Goal: Information Seeking & Learning: Learn about a topic

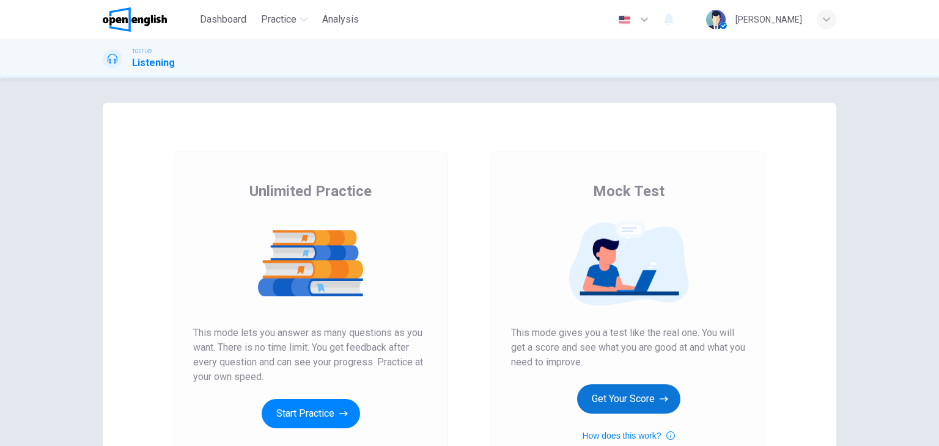
click at [639, 392] on button "Get Your Score" at bounding box center [628, 399] width 103 height 29
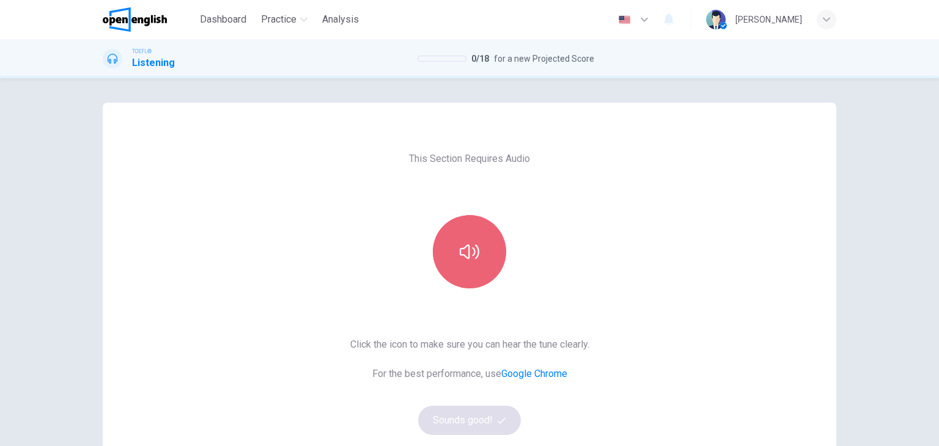
click at [494, 254] on button "button" at bounding box center [469, 251] width 73 height 73
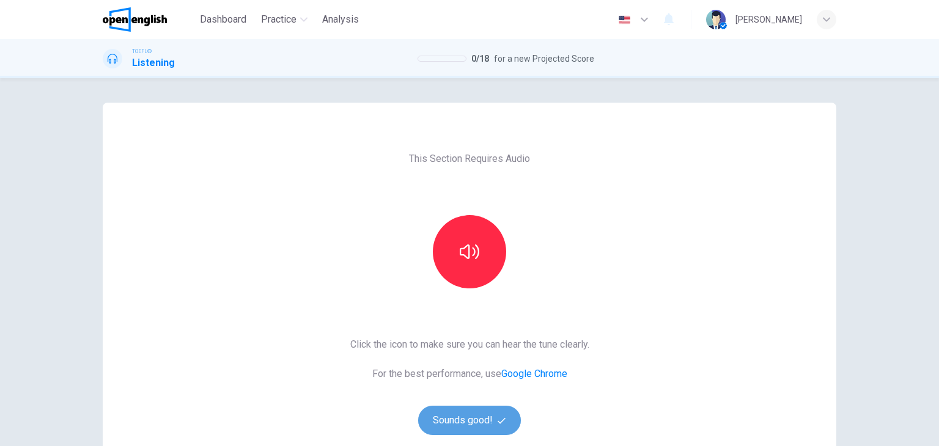
click at [470, 424] on button "Sounds good!" at bounding box center [469, 420] width 103 height 29
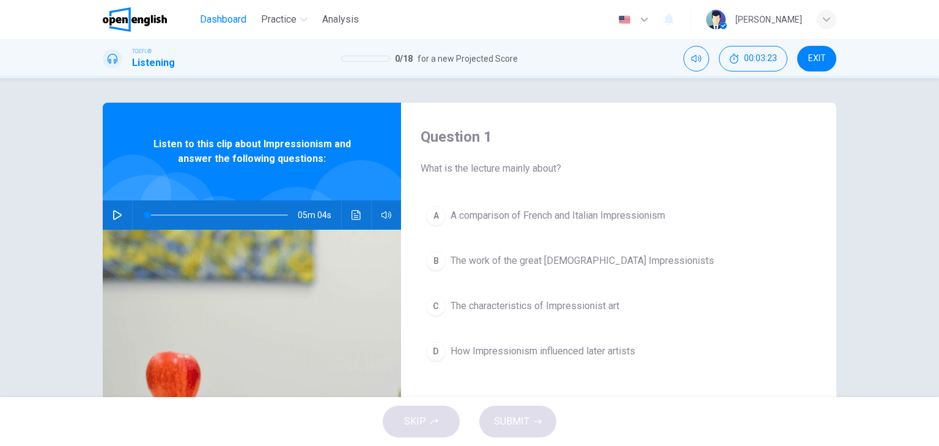
click at [221, 21] on span "Dashboard" at bounding box center [223, 19] width 46 height 15
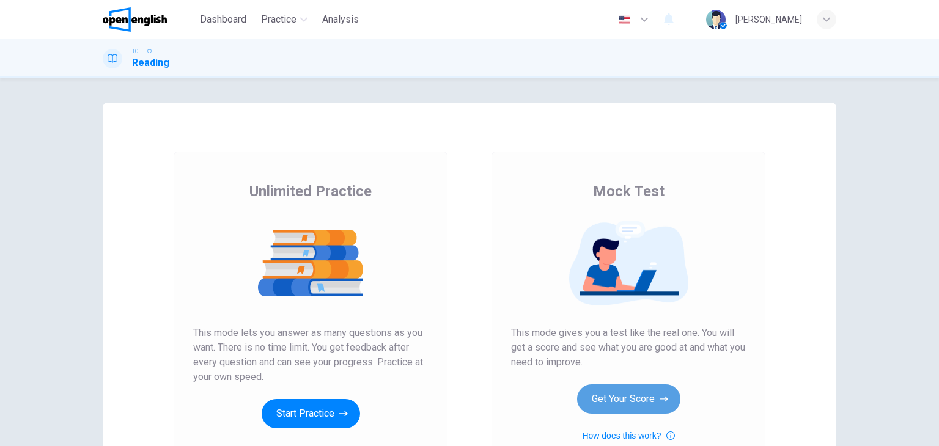
click at [649, 395] on button "Get Your Score" at bounding box center [628, 399] width 103 height 29
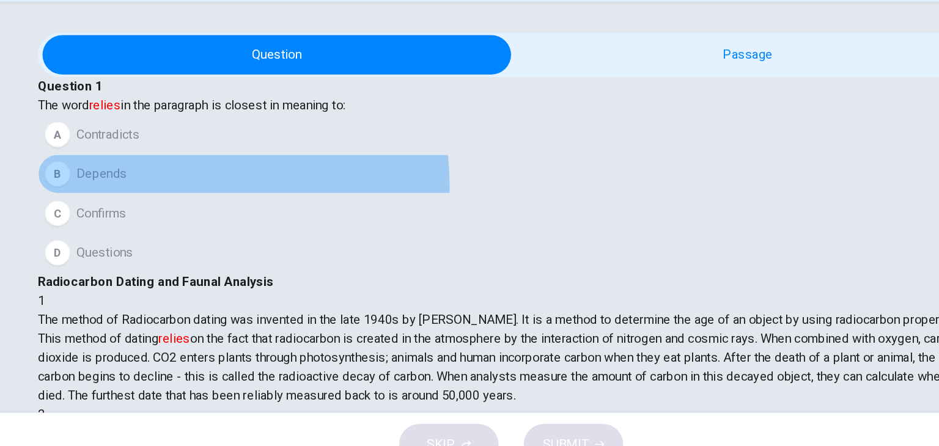
click at [216, 228] on button "B Depends" at bounding box center [470, 212] width 734 height 31
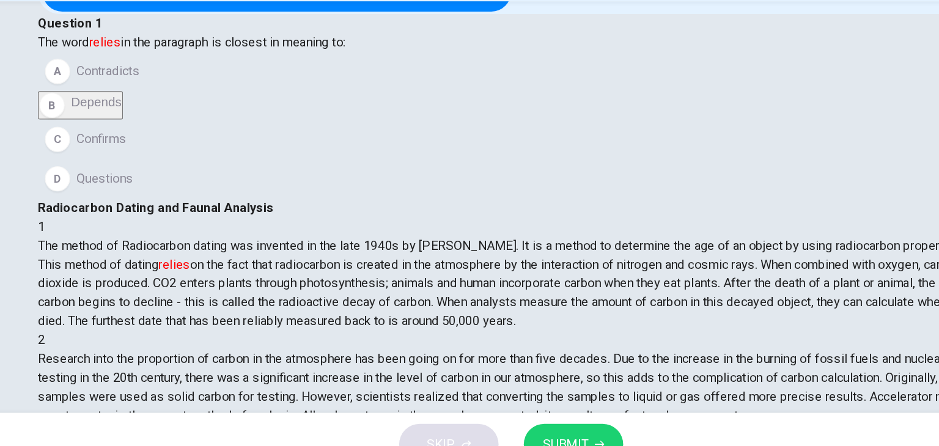
scroll to position [73, 0]
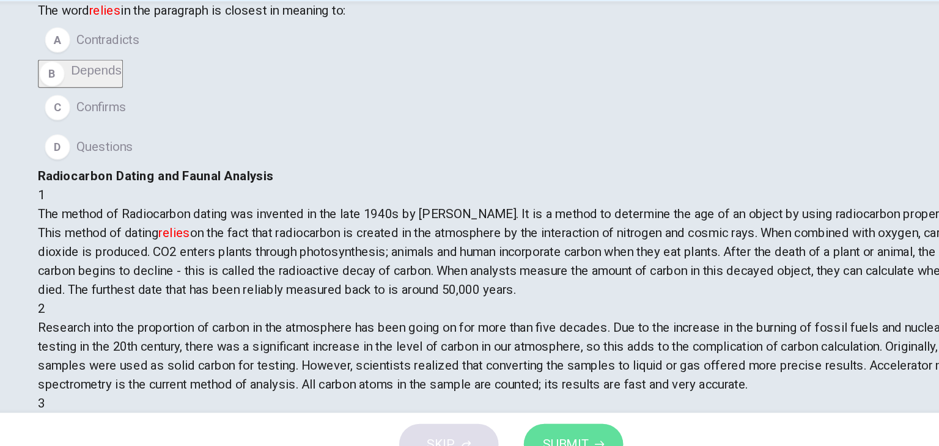
click at [508, 414] on span "SUBMIT" at bounding box center [511, 421] width 35 height 17
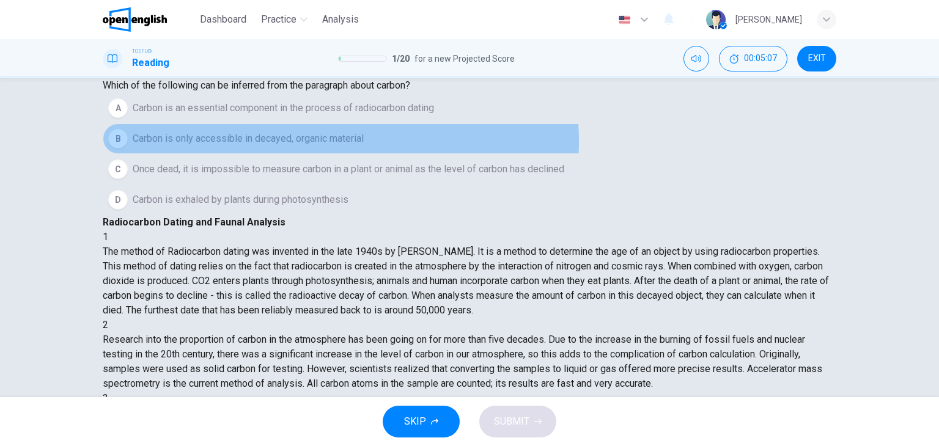
click at [362, 146] on span "Carbon is only accessible in decayed, organic material" at bounding box center [248, 138] width 231 height 15
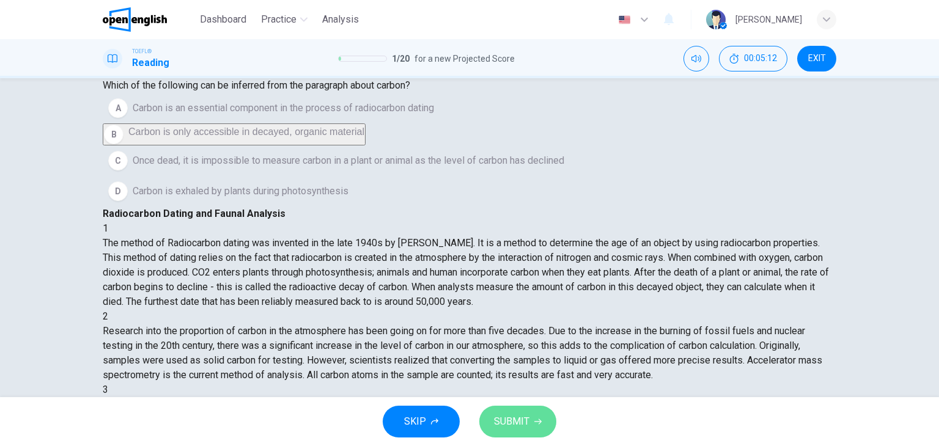
click at [511, 434] on button "SUBMIT" at bounding box center [517, 422] width 77 height 32
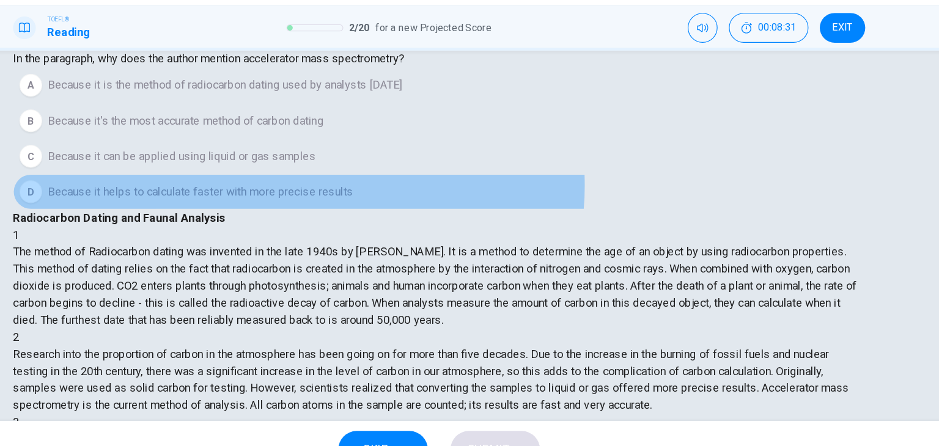
click at [370, 207] on span "Because it helps to calculate faster with more precise results" at bounding box center [264, 200] width 263 height 15
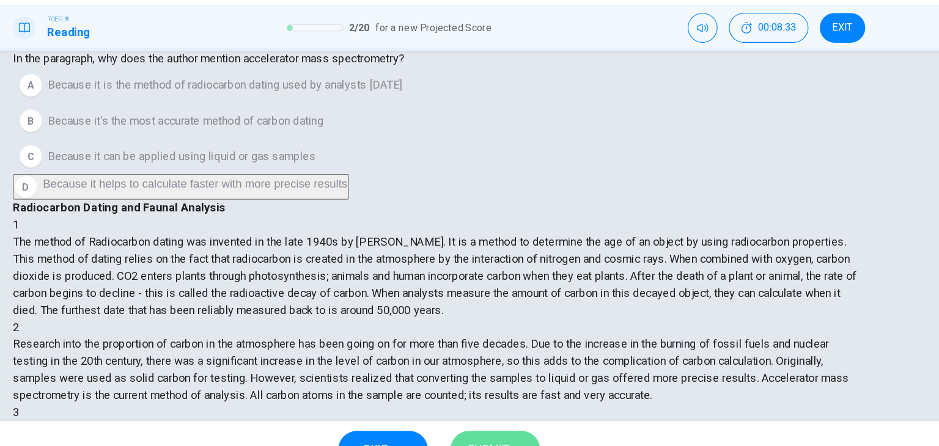
click at [530, 408] on button "SUBMIT" at bounding box center [517, 422] width 77 height 32
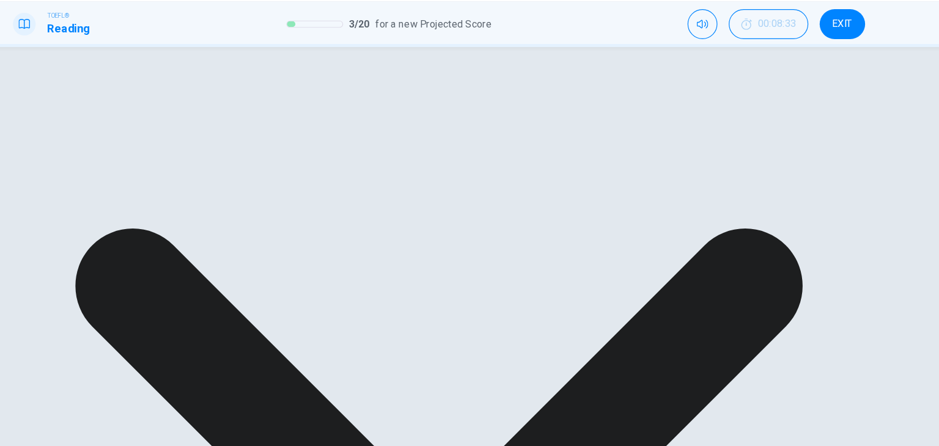
scroll to position [0, 0]
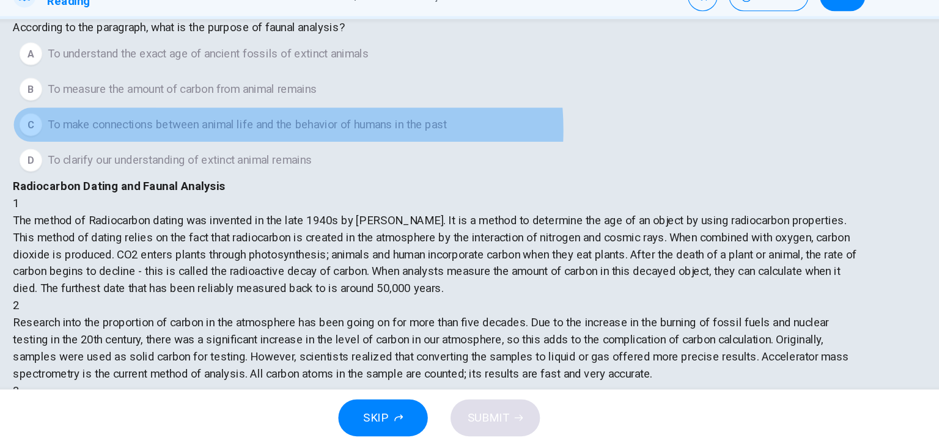
click at [361, 177] on span "To make connections between animal life and the behavior of humans in the past" at bounding box center [305, 169] width 344 height 15
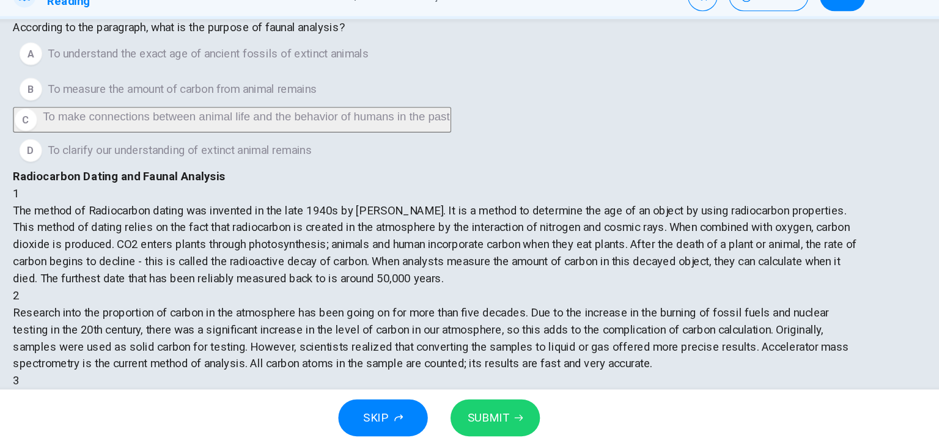
click at [521, 418] on span "SUBMIT" at bounding box center [511, 421] width 35 height 17
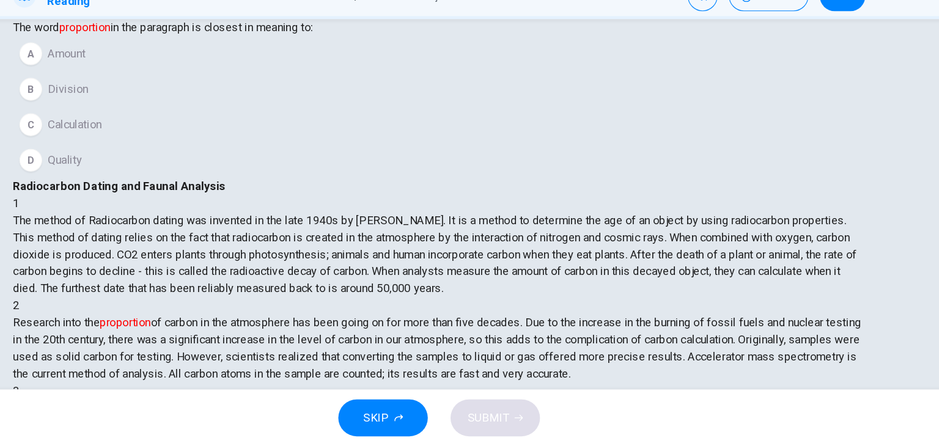
scroll to position [166, 0]
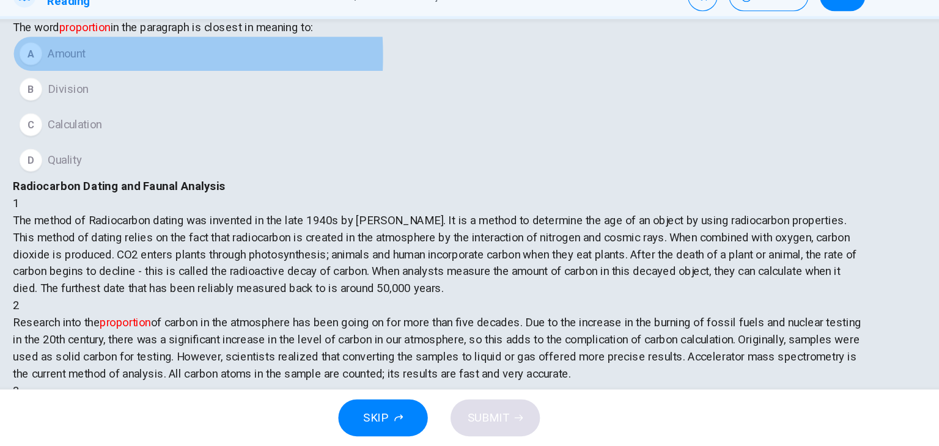
click at [128, 118] on div "A" at bounding box center [118, 108] width 20 height 20
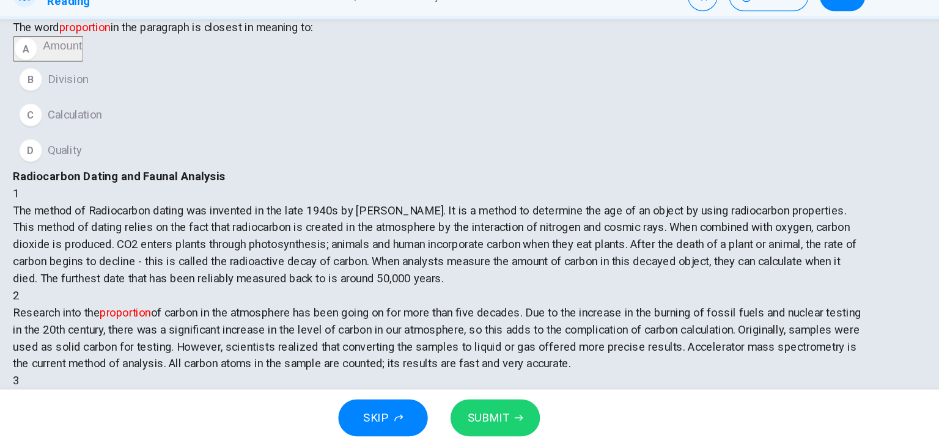
click at [525, 432] on button "SUBMIT" at bounding box center [517, 422] width 77 height 32
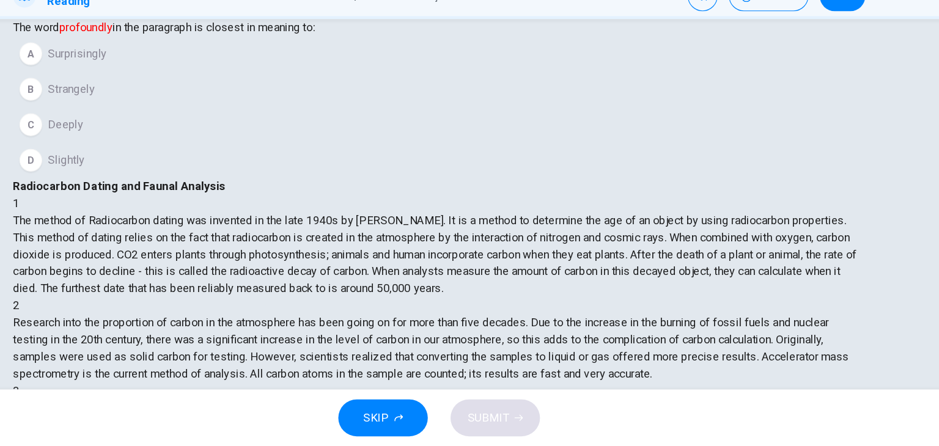
scroll to position [302, 0]
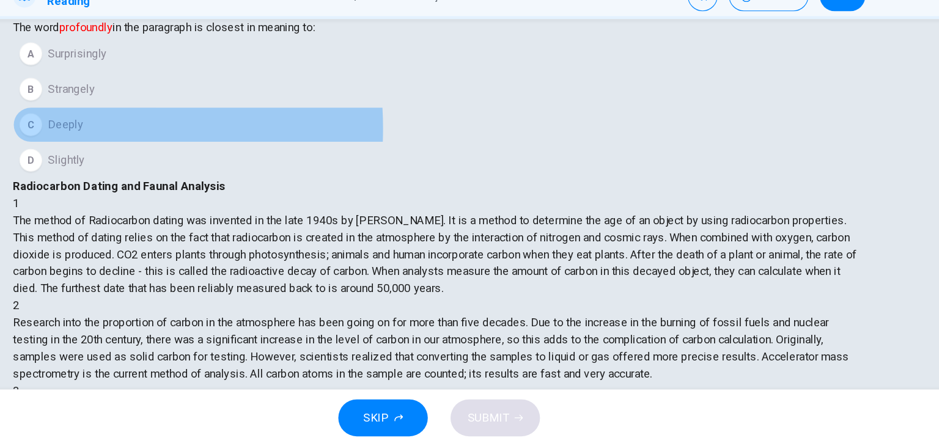
click at [128, 179] on div "C" at bounding box center [118, 170] width 20 height 20
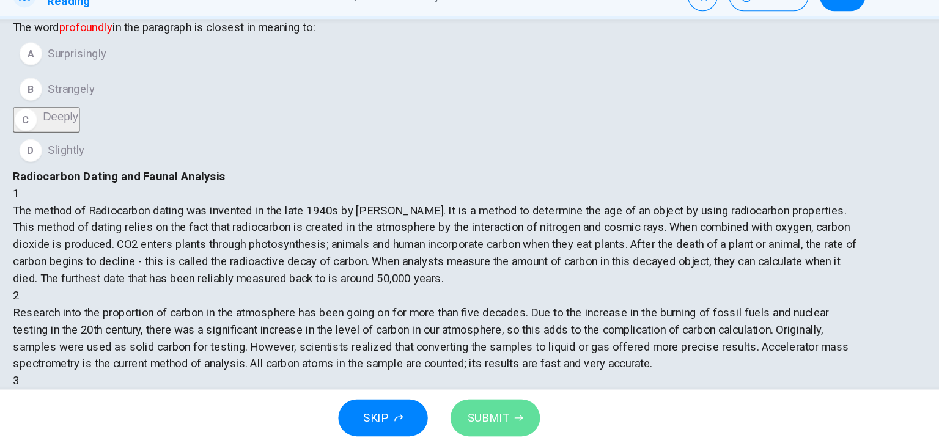
click at [514, 428] on span "SUBMIT" at bounding box center [511, 421] width 35 height 17
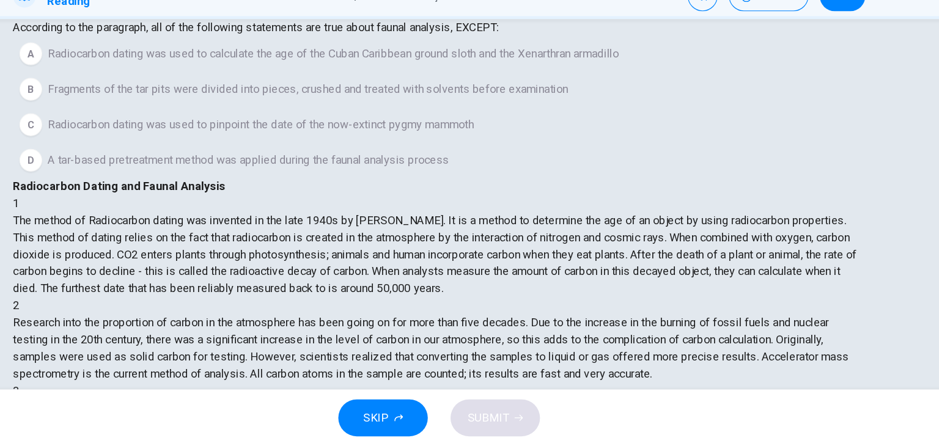
scroll to position [0, 0]
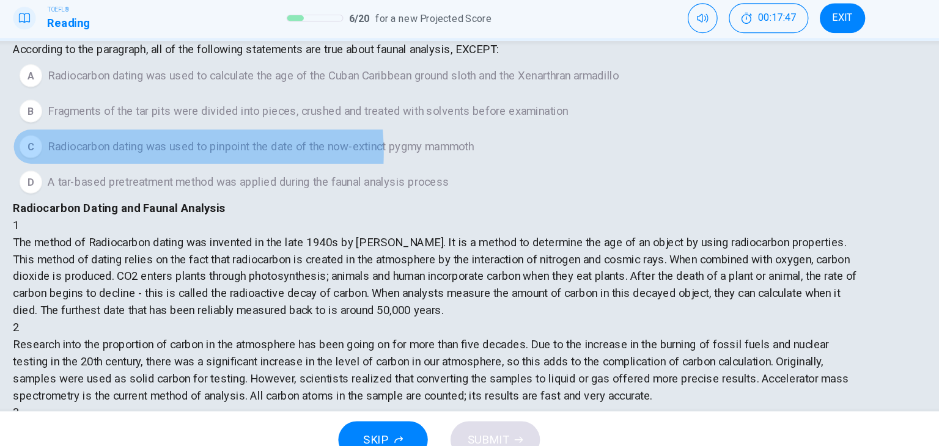
click at [221, 177] on span "Radiocarbon dating was used to pinpoint the date of the now-extinct pygmy mammo…" at bounding box center [316, 169] width 367 height 15
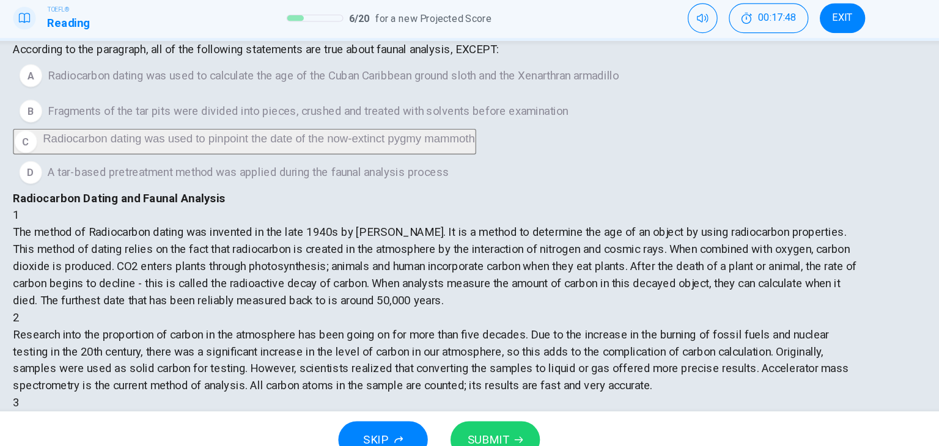
scroll to position [98, 0]
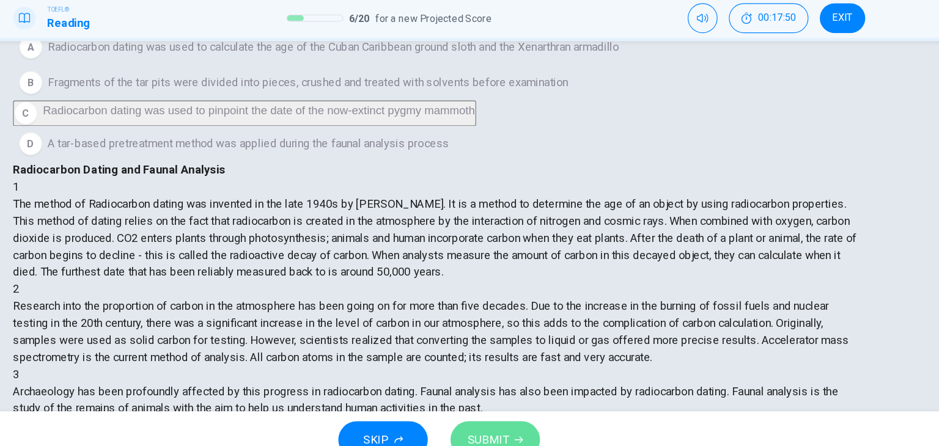
click at [527, 418] on span "SUBMIT" at bounding box center [511, 421] width 35 height 17
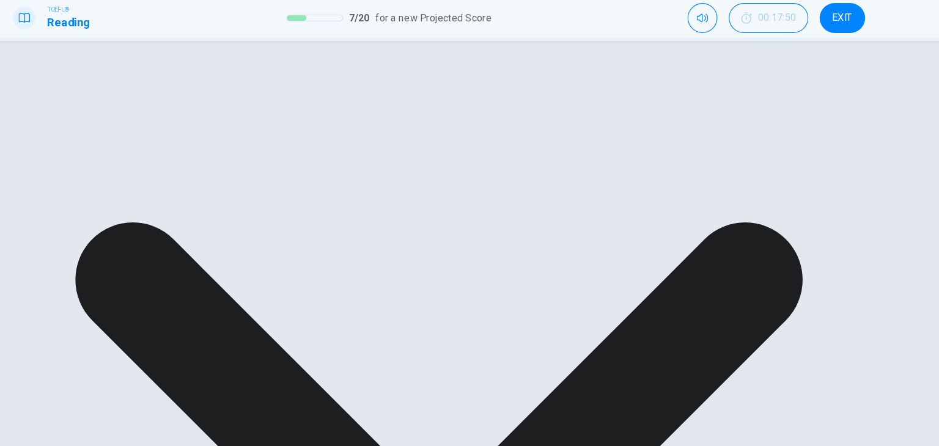
click at [656, 377] on div "4 At the end of the Pleistocene Era, there were many rapid extinctions of megaf…" at bounding box center [470, 435] width 734 height 117
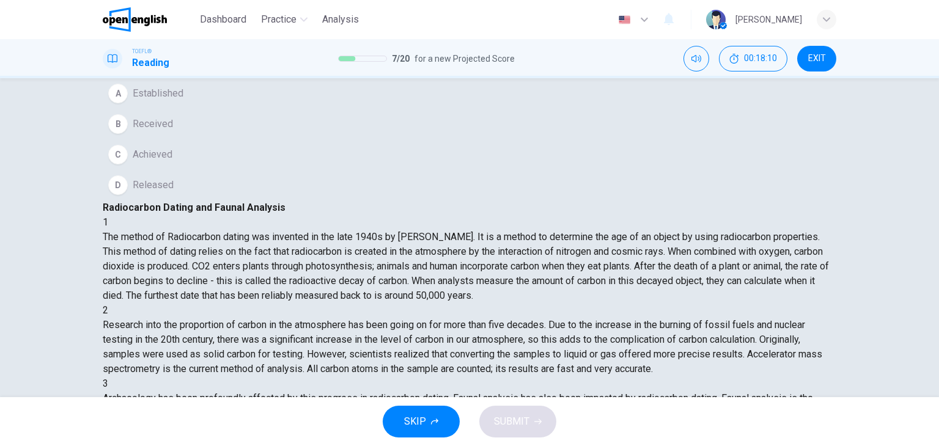
scroll to position [78, 0]
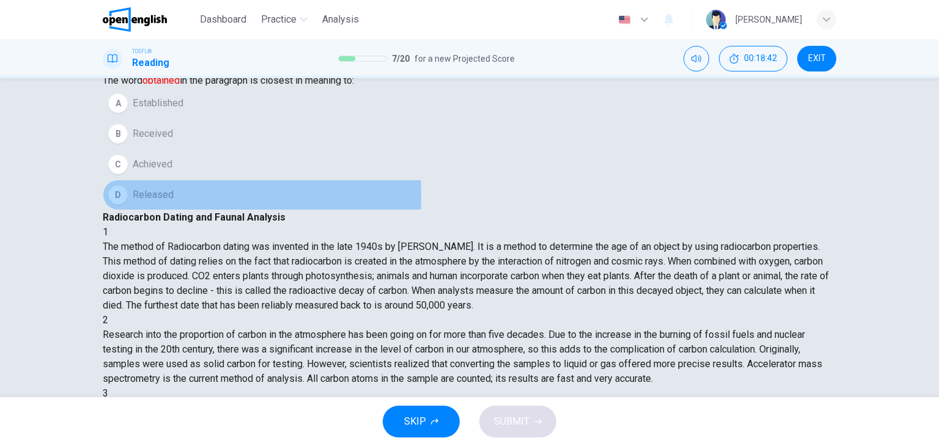
click at [128, 205] on div "D" at bounding box center [118, 195] width 20 height 20
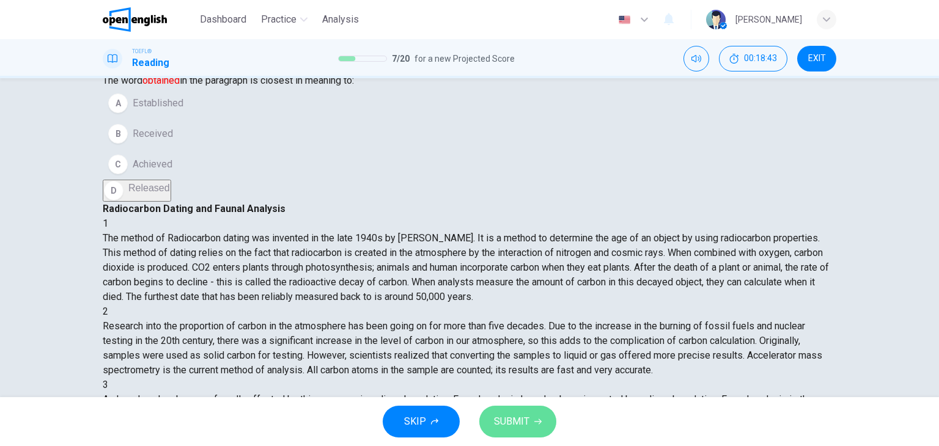
click at [490, 418] on button "SUBMIT" at bounding box center [517, 422] width 77 height 32
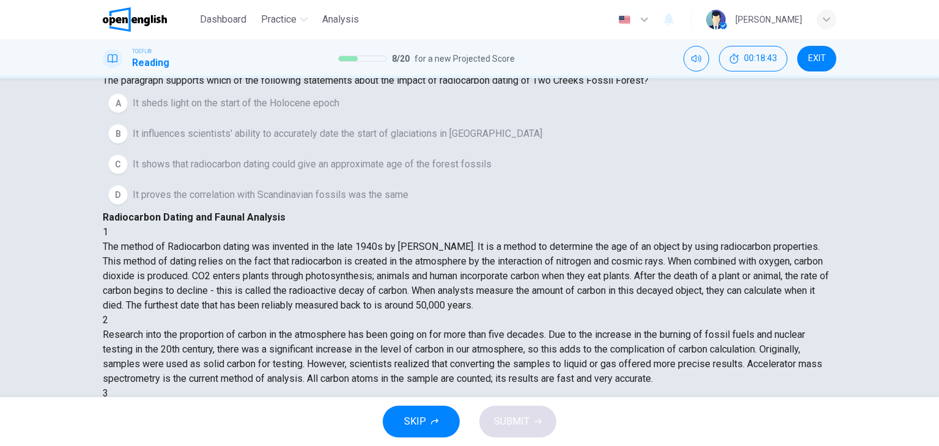
scroll to position [540, 0]
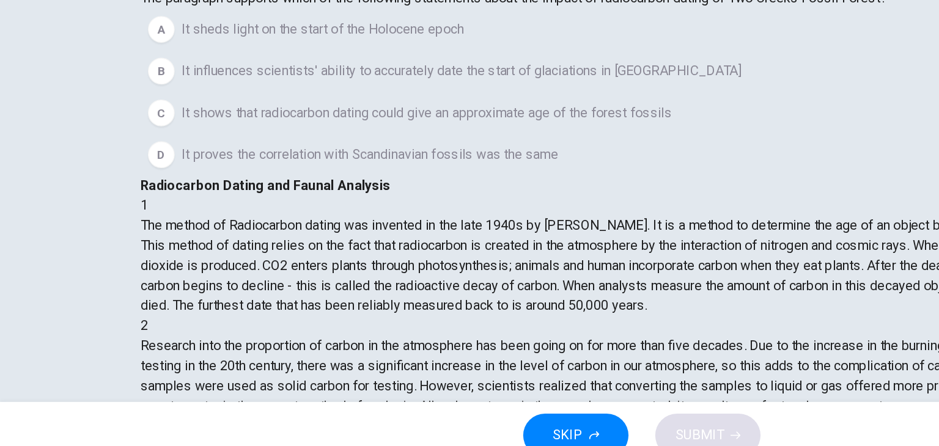
scroll to position [32, 0]
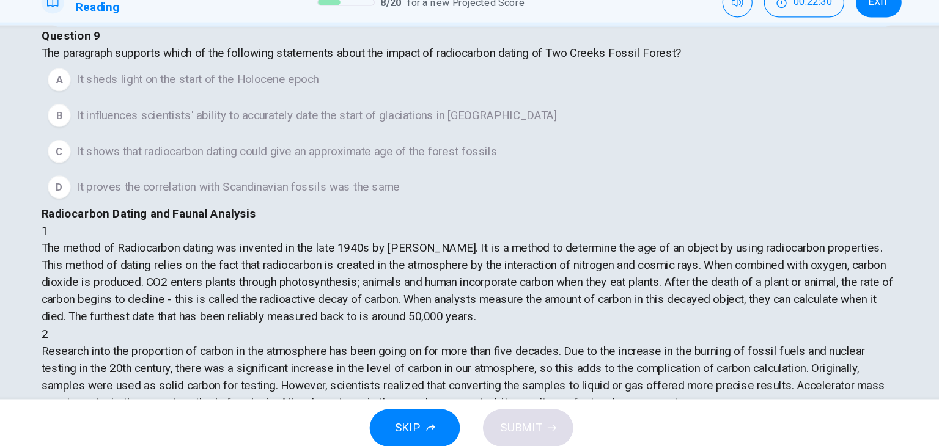
scroll to position [81, 0]
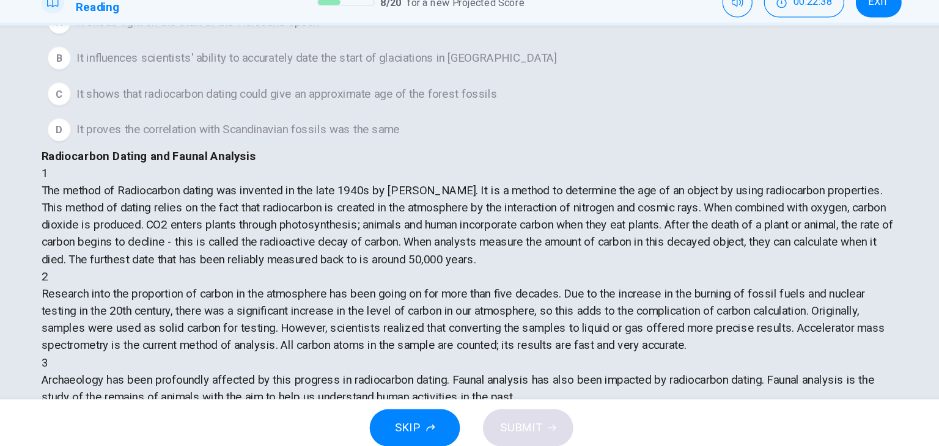
scroll to position [516, 0]
click at [399, 183] on div "Question 9 The paragraph supports which of the following statements about the i…" at bounding box center [470, 107] width 734 height 152
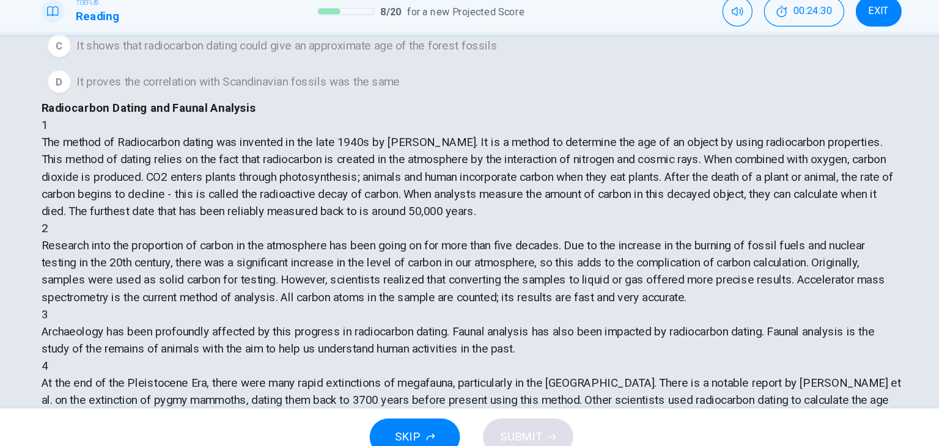
scroll to position [532, 0]
click at [270, 134] on div "Question 9 The paragraph supports which of the following statements about the i…" at bounding box center [470, 58] width 734 height 152
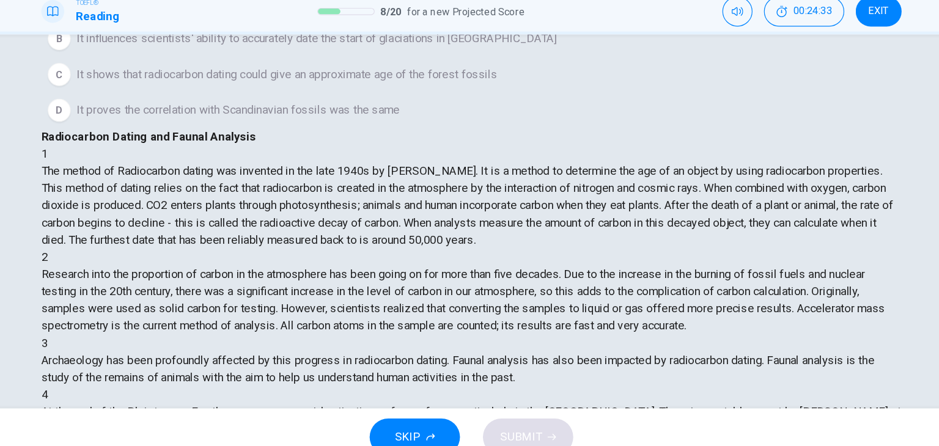
scroll to position [106, 0]
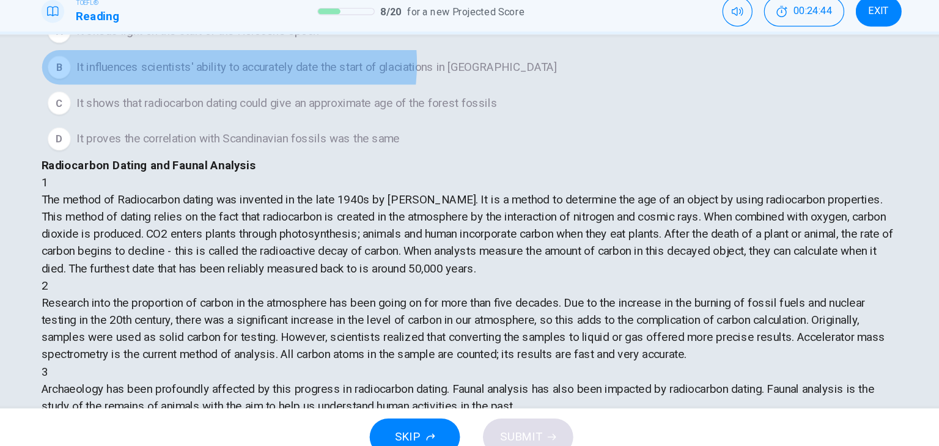
click at [283, 114] on span "It influences scientists' ability to accurately date the start of glaciations i…" at bounding box center [338, 106] width 410 height 15
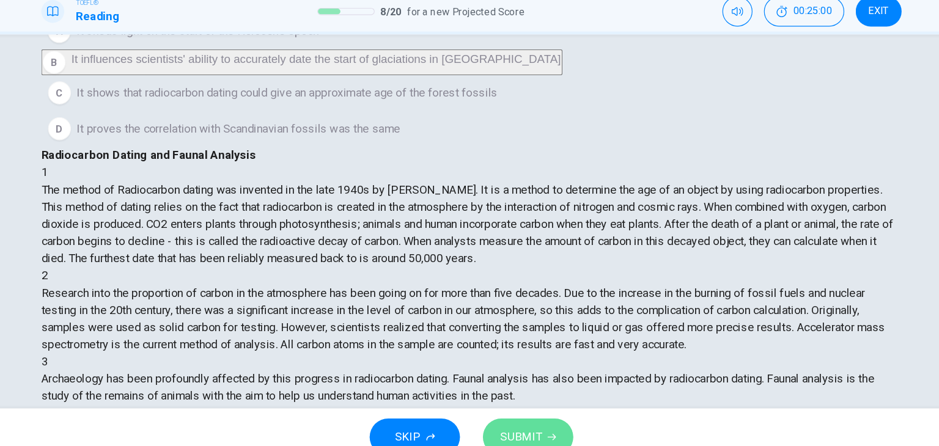
click at [519, 415] on span "SUBMIT" at bounding box center [511, 421] width 35 height 17
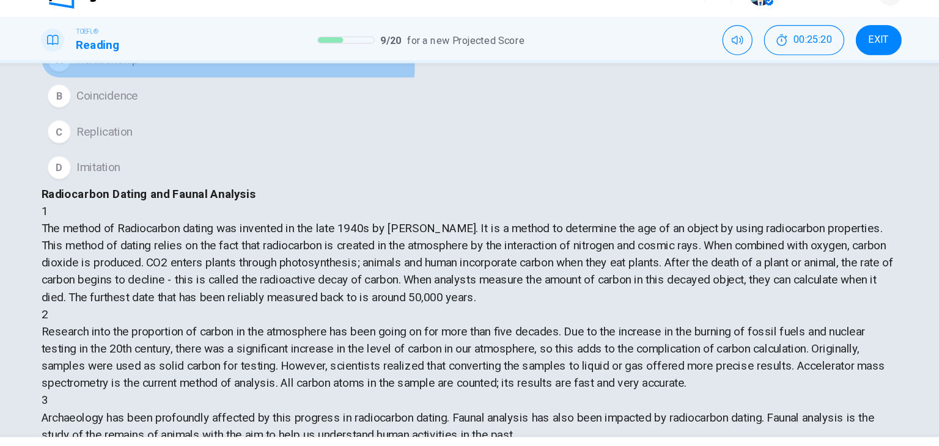
click at [186, 83] on span "Relationship" at bounding box center [159, 75] width 53 height 15
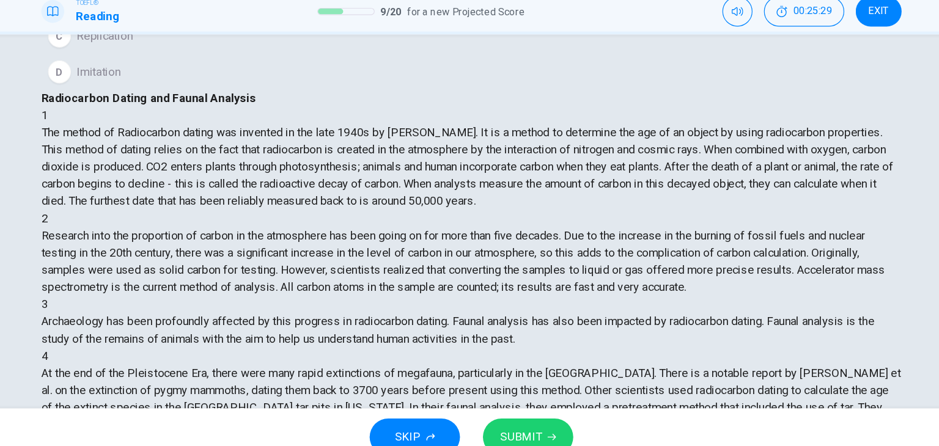
scroll to position [0, 0]
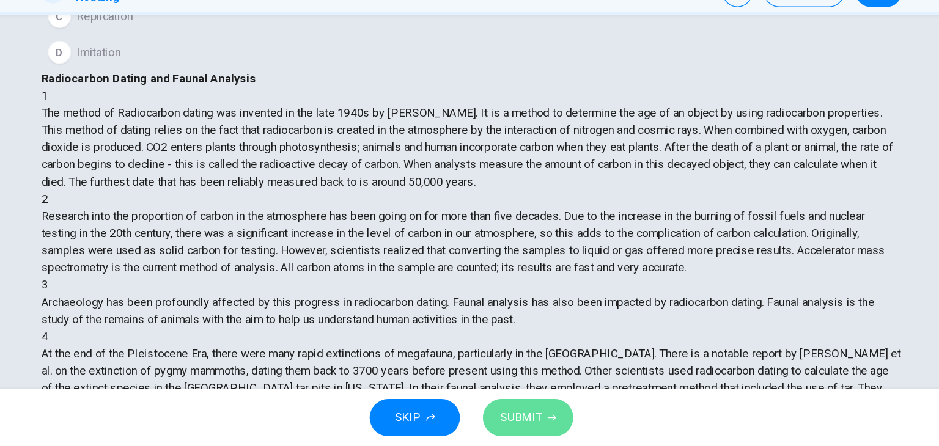
click at [524, 426] on span "SUBMIT" at bounding box center [511, 421] width 35 height 17
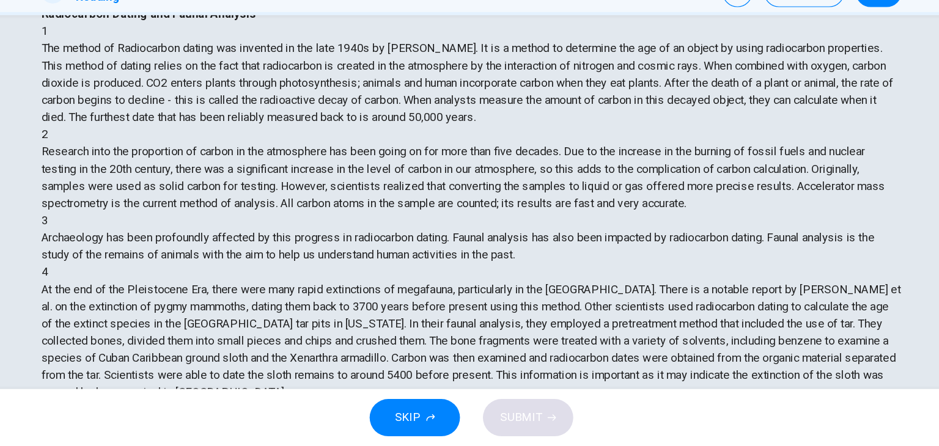
scroll to position [453, 0]
click at [385, 70] on div "Question 11 Look at the four that indicate where the following sentence could b…" at bounding box center [299, 26] width 393 height 88
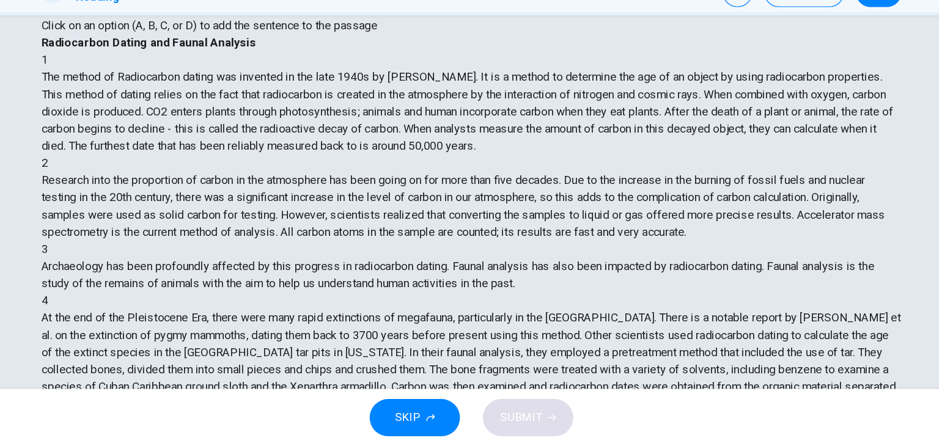
scroll to position [57, 0]
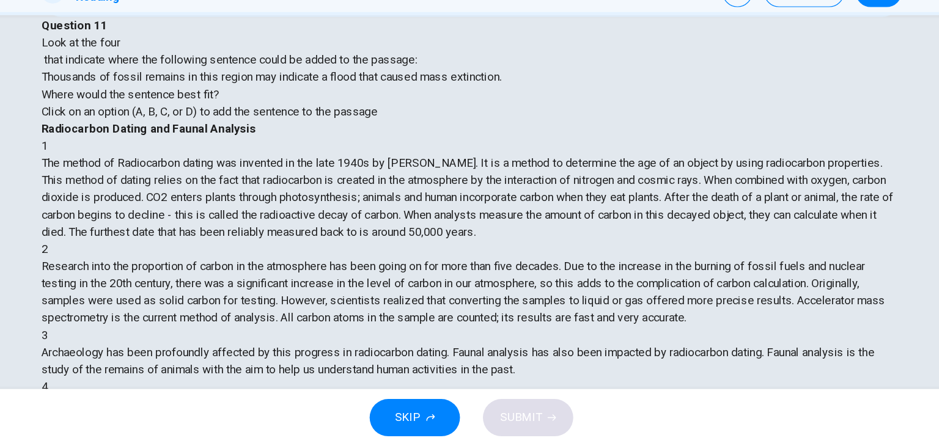
click at [517, 417] on span "SUBMIT" at bounding box center [511, 421] width 35 height 17
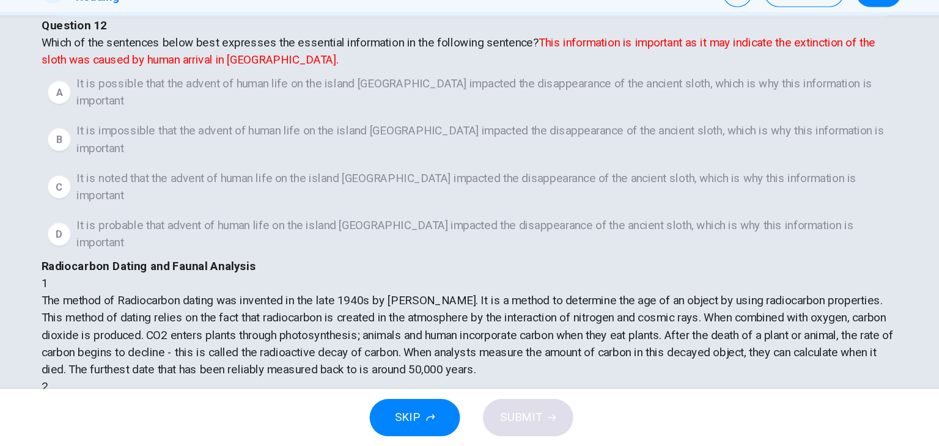
click at [440, 275] on div "A It is possible that the advent of human life on the island Cuba impacted the …" at bounding box center [470, 204] width 734 height 161
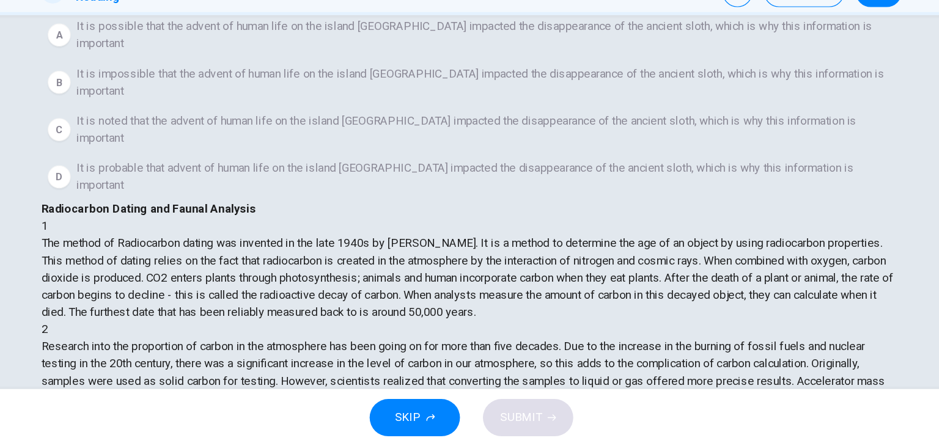
scroll to position [81, 0]
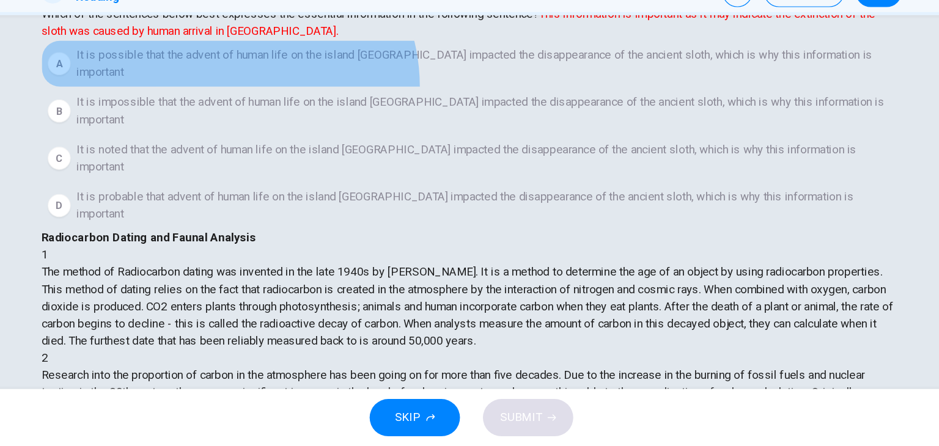
click at [283, 135] on span "It is possible that the advent of human life on the island Cuba impacted the di…" at bounding box center [482, 119] width 698 height 29
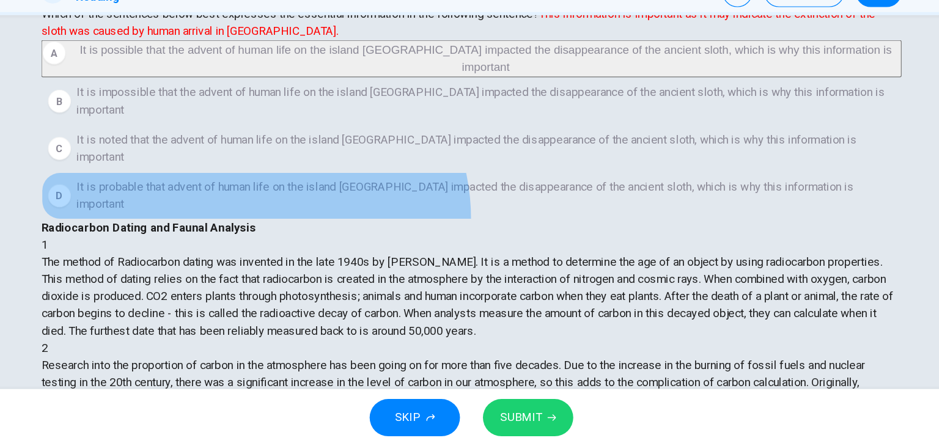
click at [305, 247] on span "It is probable that advent of human life on the island Cuba impacted the disapp…" at bounding box center [482, 232] width 698 height 29
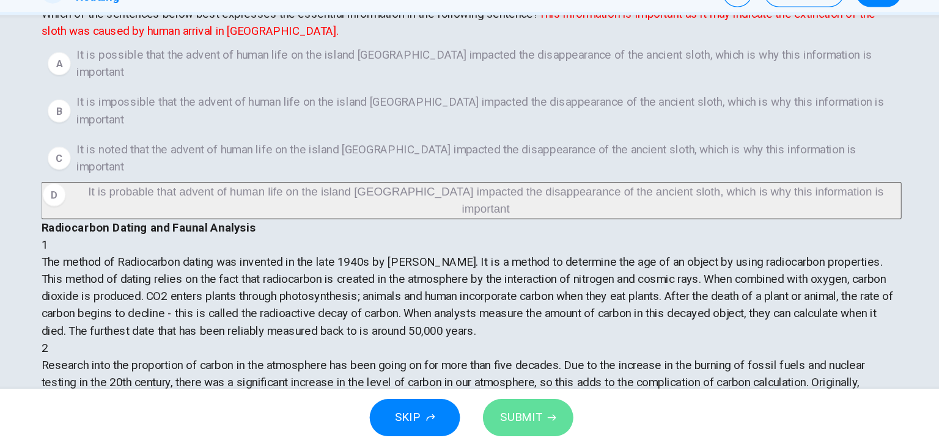
click at [513, 426] on span "SUBMIT" at bounding box center [511, 421] width 35 height 17
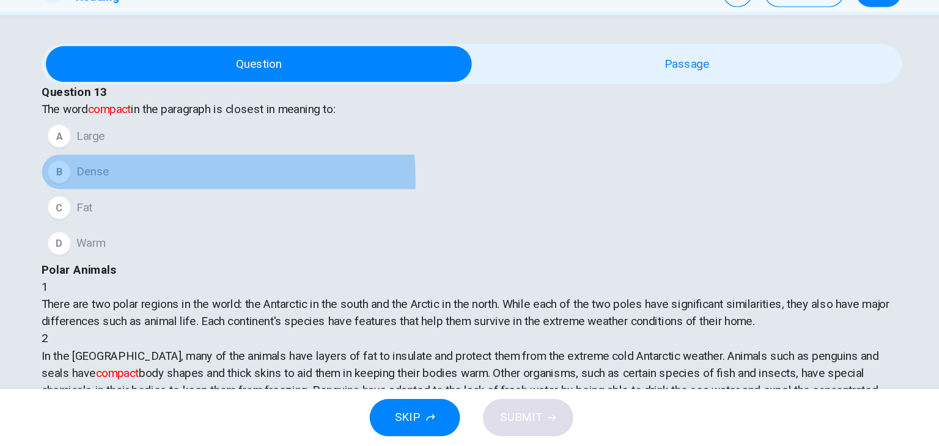
click at [180, 228] on button "B Dense" at bounding box center [470, 212] width 734 height 31
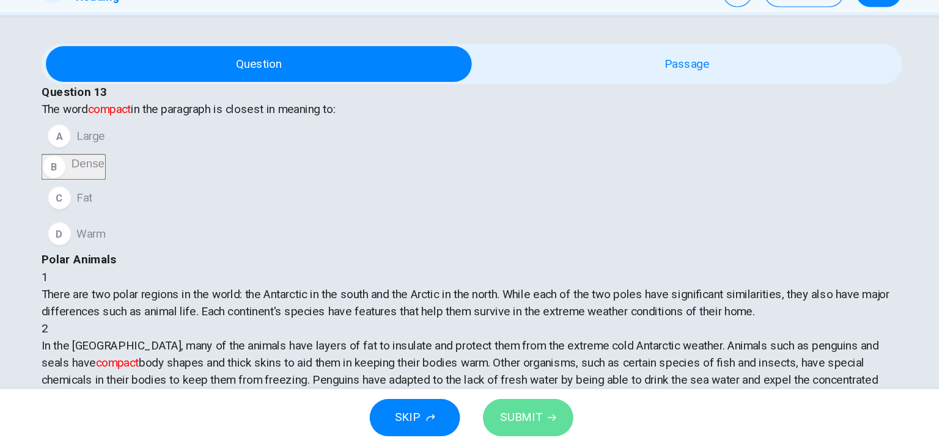
click at [513, 420] on span "SUBMIT" at bounding box center [511, 421] width 35 height 17
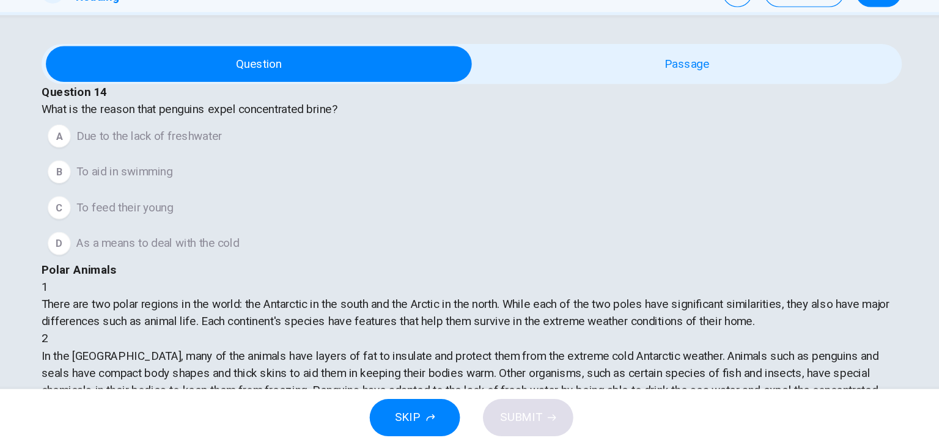
scroll to position [75, 0]
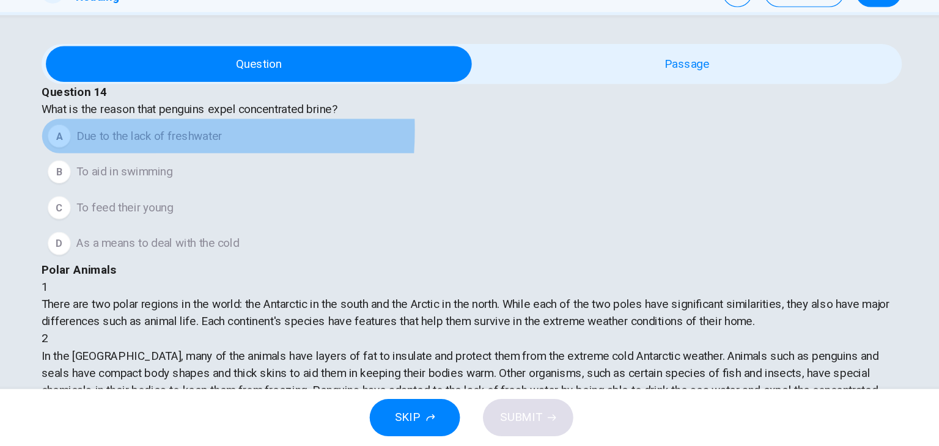
click at [128, 191] on div "A" at bounding box center [118, 182] width 20 height 20
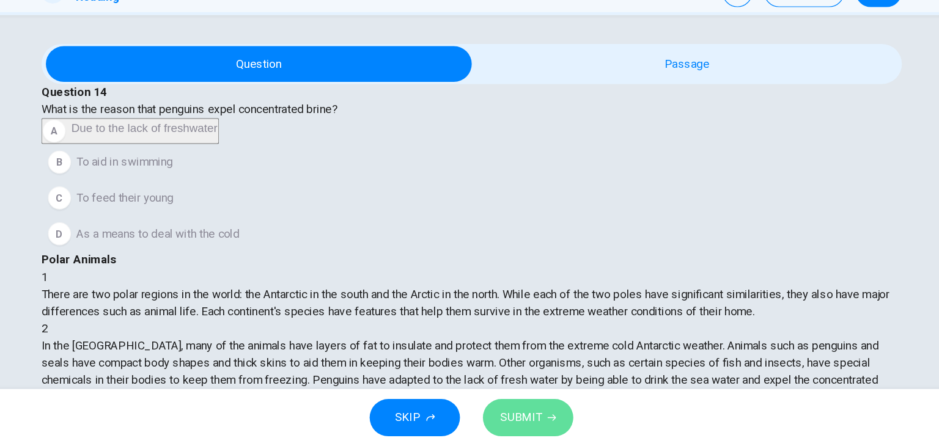
click at [525, 420] on span "SUBMIT" at bounding box center [511, 421] width 35 height 17
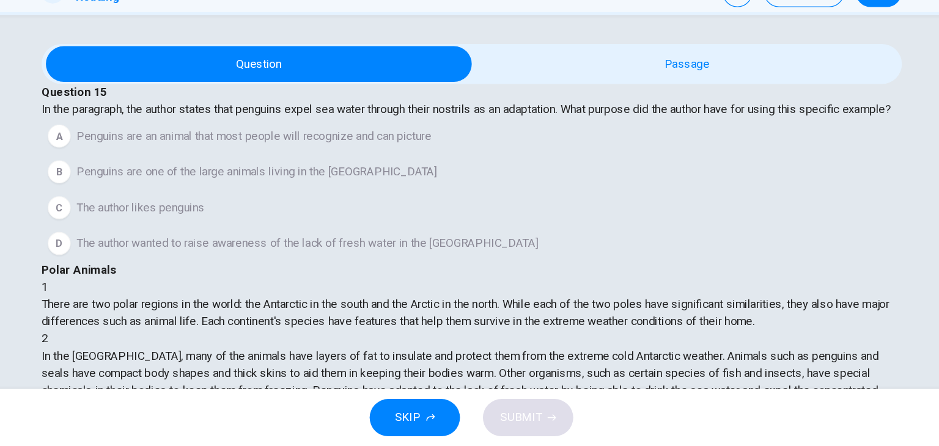
click at [437, 256] on div "A Penguins are an animal that most people will recognize and can picture B Peng…" at bounding box center [470, 227] width 734 height 122
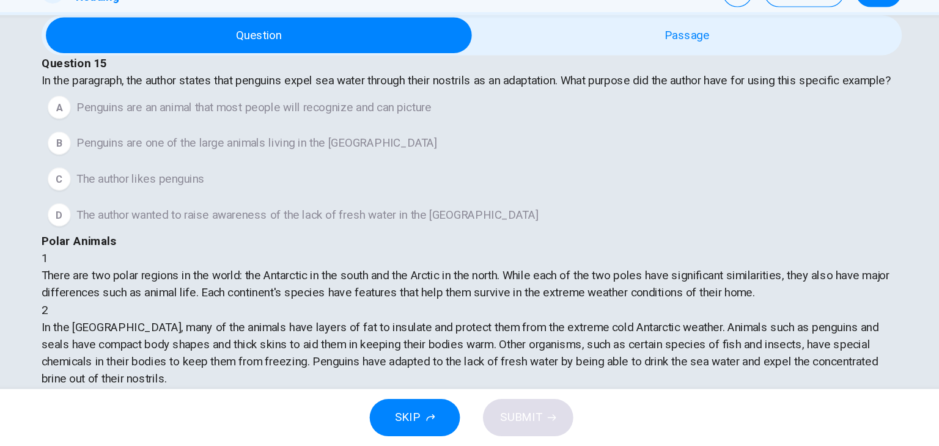
scroll to position [49, 0]
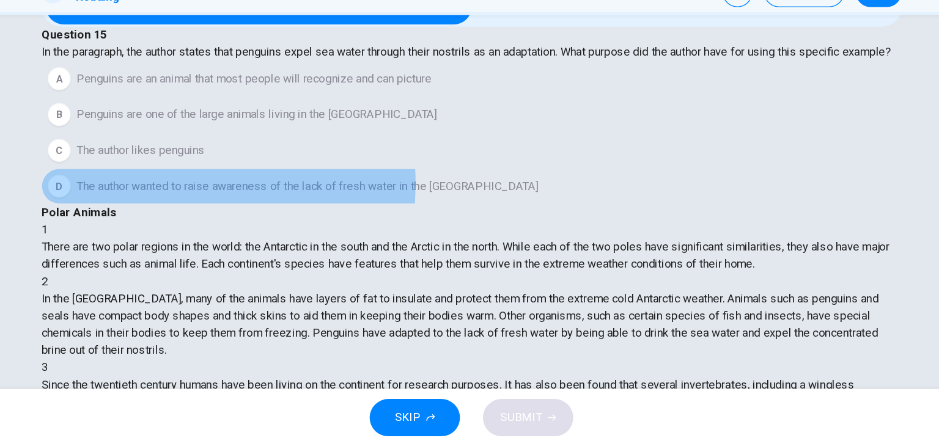
click at [171, 232] on span "The author wanted to raise awareness of the lack of fresh water in the Antarctic" at bounding box center [330, 224] width 394 height 15
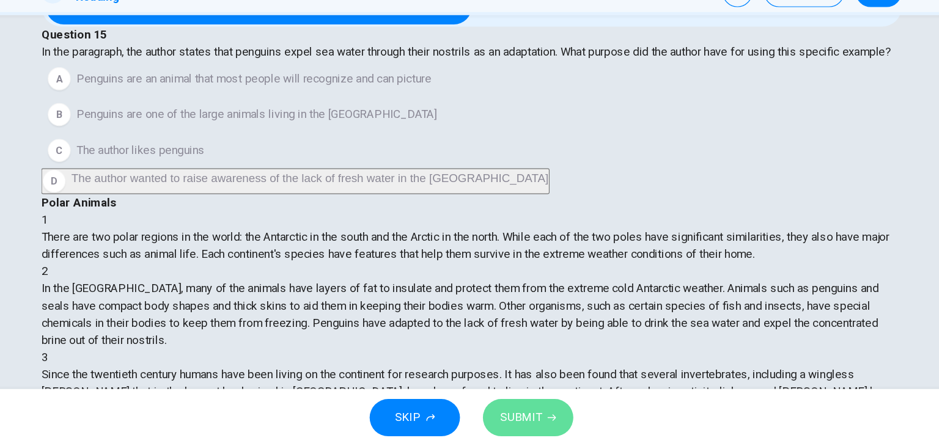
click at [502, 417] on span "SUBMIT" at bounding box center [511, 421] width 35 height 17
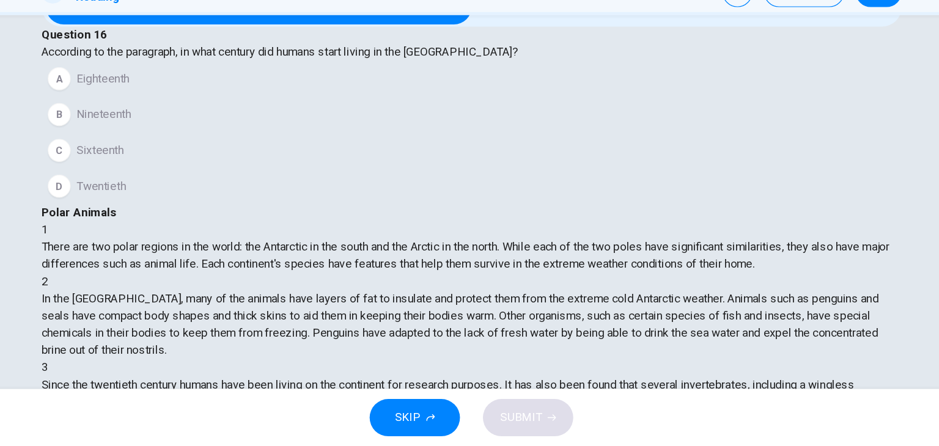
scroll to position [196, 0]
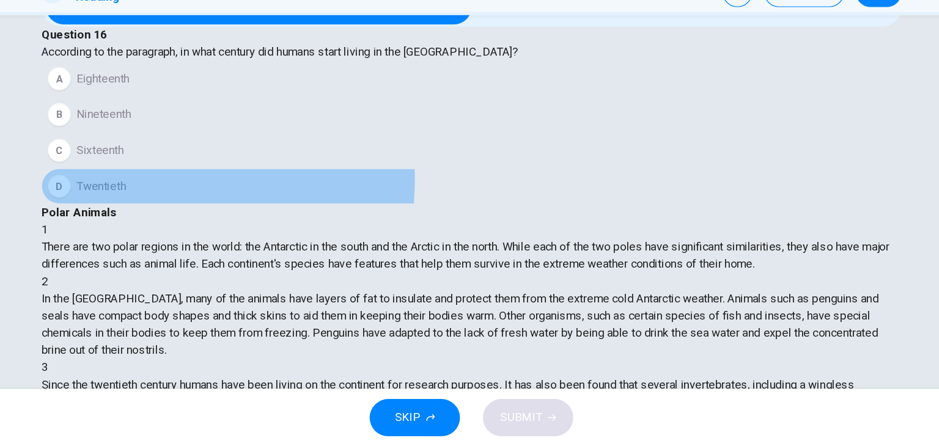
click at [168, 232] on span "Twentieth" at bounding box center [154, 224] width 42 height 15
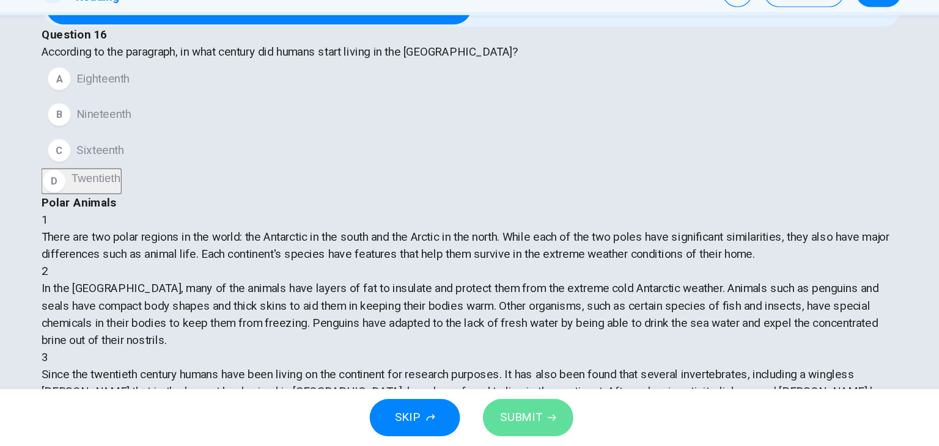
click at [517, 410] on button "SUBMIT" at bounding box center [517, 422] width 77 height 32
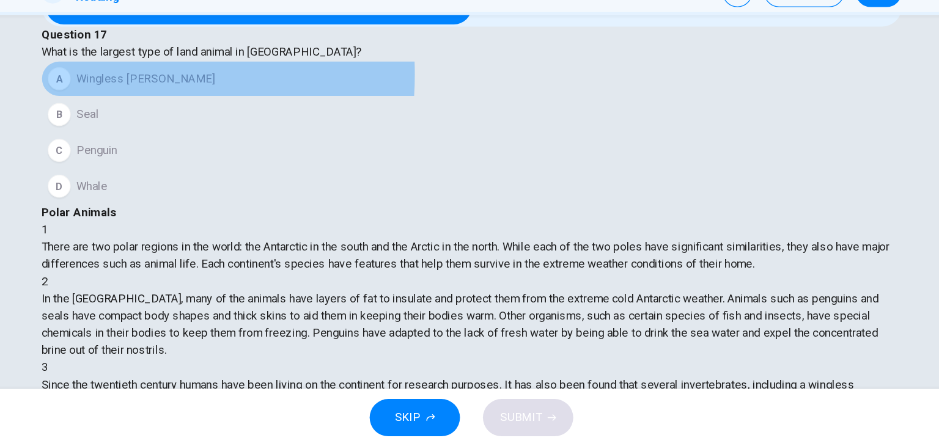
click at [150, 148] on button "A Wingless midge" at bounding box center [470, 132] width 734 height 31
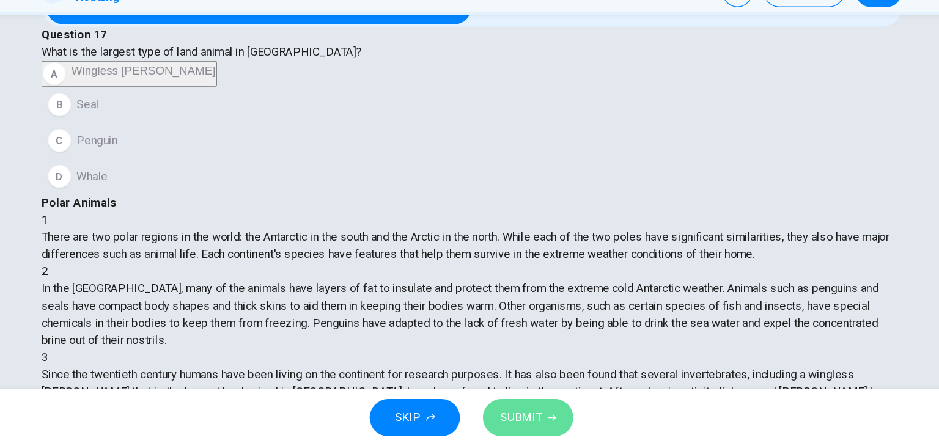
click at [516, 420] on span "SUBMIT" at bounding box center [511, 421] width 35 height 17
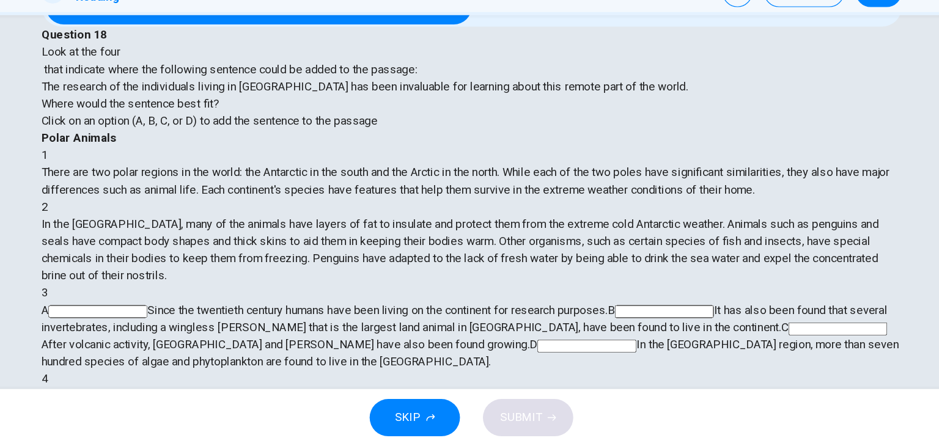
scroll to position [74, 0]
click at [642, 424] on div "SKIP SUBMIT" at bounding box center [469, 422] width 939 height 49
click at [594, 355] on input at bounding box center [568, 360] width 84 height 11
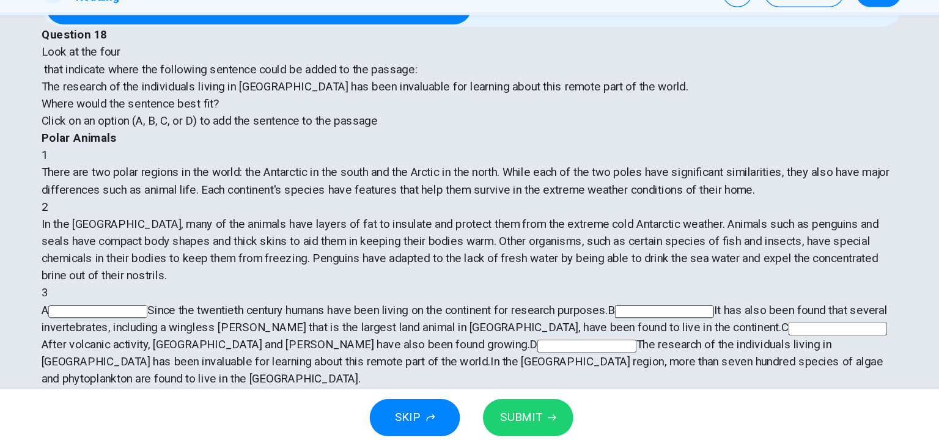
scroll to position [122, 0]
click at [527, 417] on span "SUBMIT" at bounding box center [511, 421] width 35 height 17
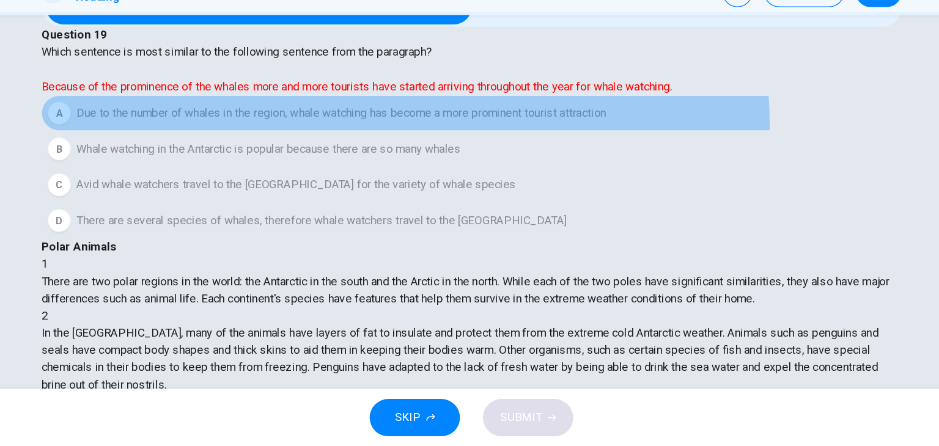
click at [434, 169] on span "Due to the number of whales in the region, whale watching has become a more pro…" at bounding box center [359, 162] width 452 height 15
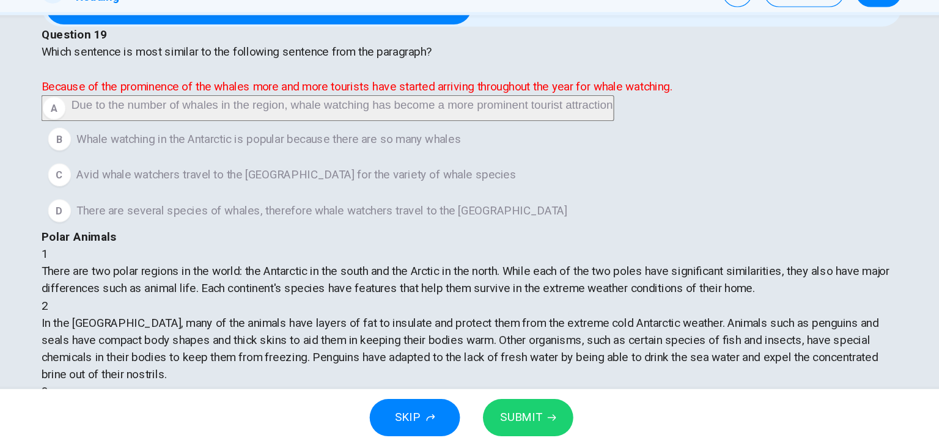
scroll to position [41, 0]
click at [525, 413] on span "SUBMIT" at bounding box center [511, 421] width 35 height 17
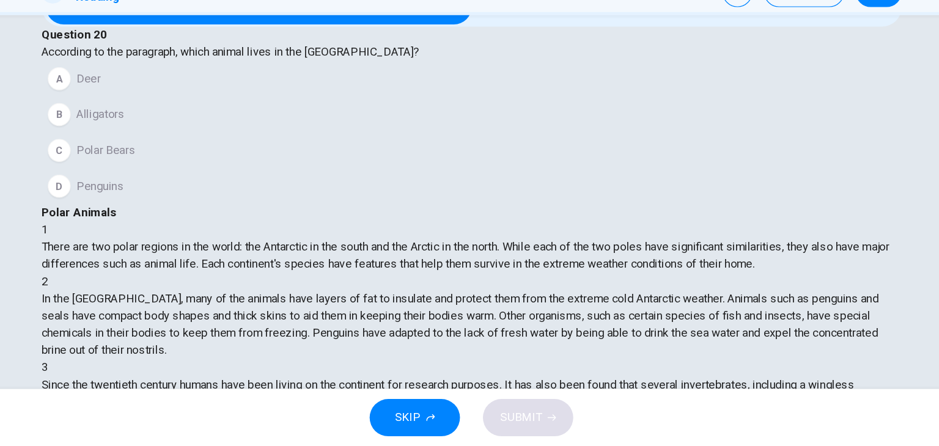
scroll to position [284, 0]
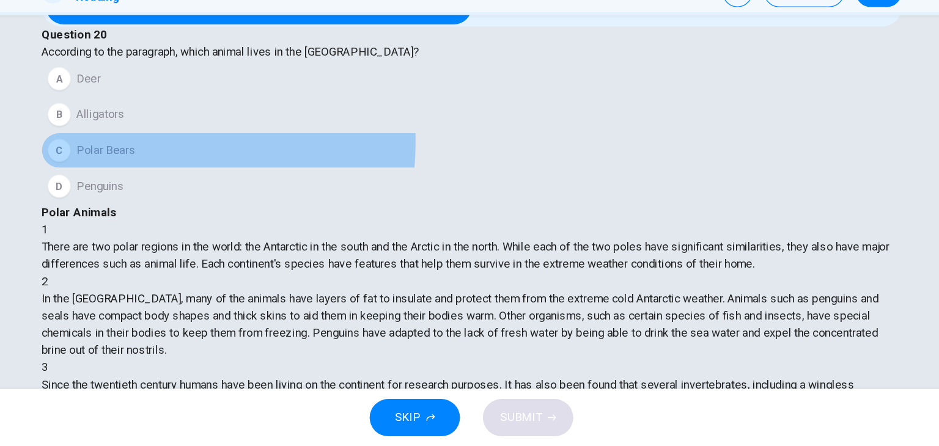
click at [171, 201] on span "Polar Bears" at bounding box center [158, 194] width 50 height 15
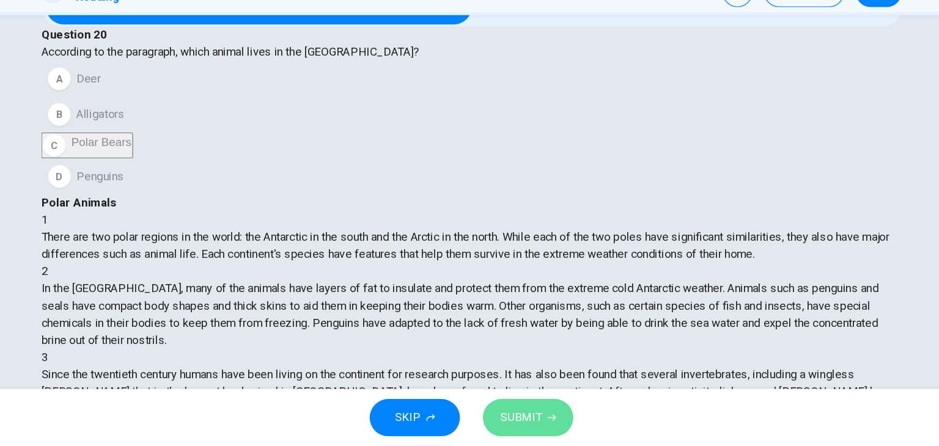
click at [484, 421] on button "SUBMIT" at bounding box center [517, 422] width 77 height 32
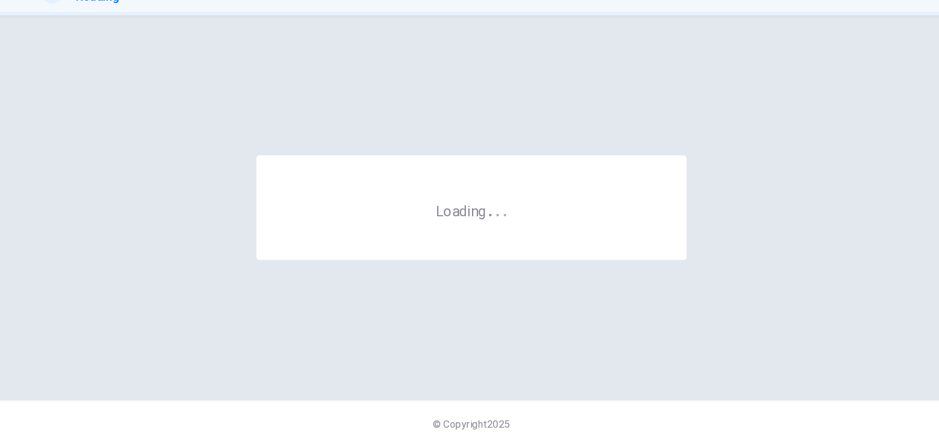
scroll to position [0, 0]
